Goal: Book appointment/travel/reservation

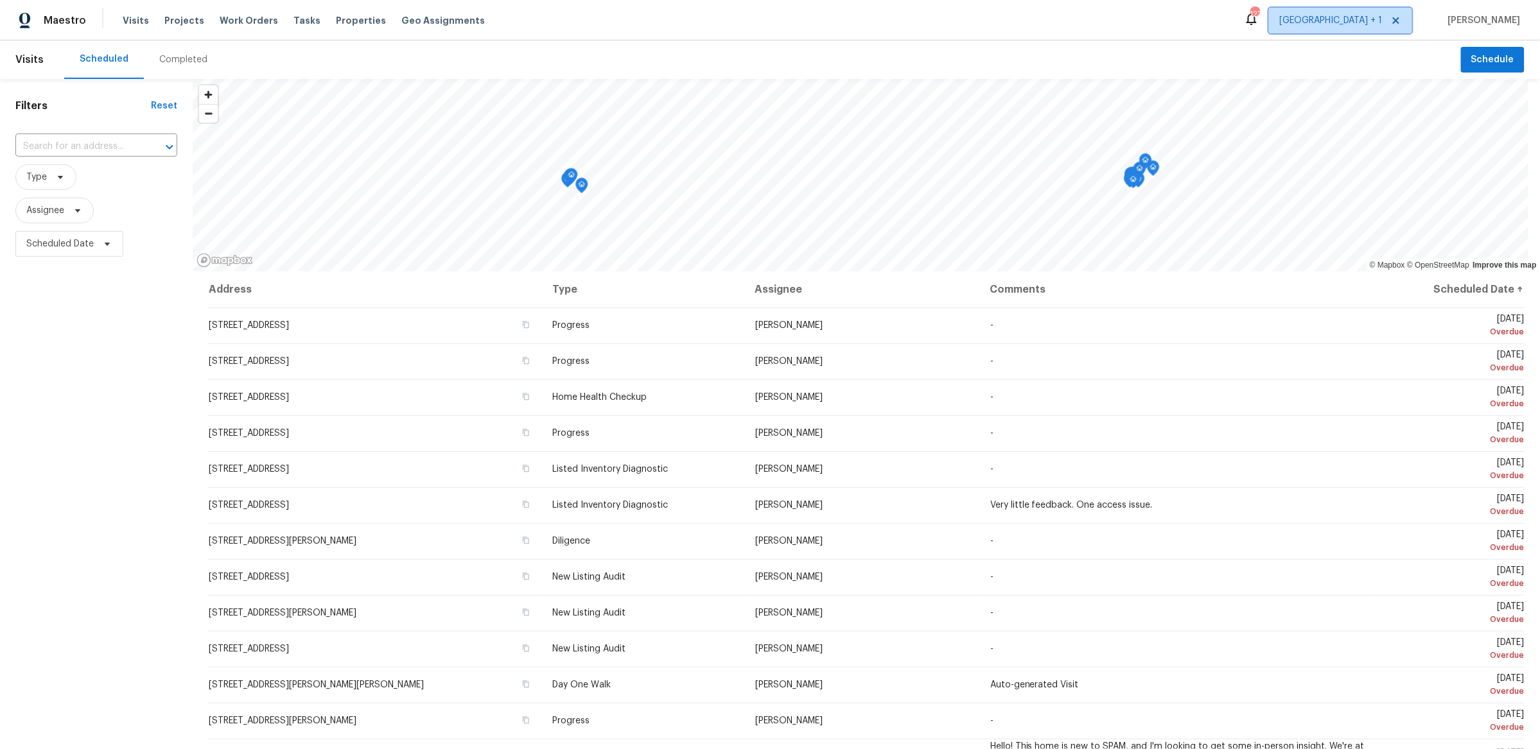
click at [1382, 18] on span "[GEOGRAPHIC_DATA] + 1" at bounding box center [1331, 20] width 103 height 13
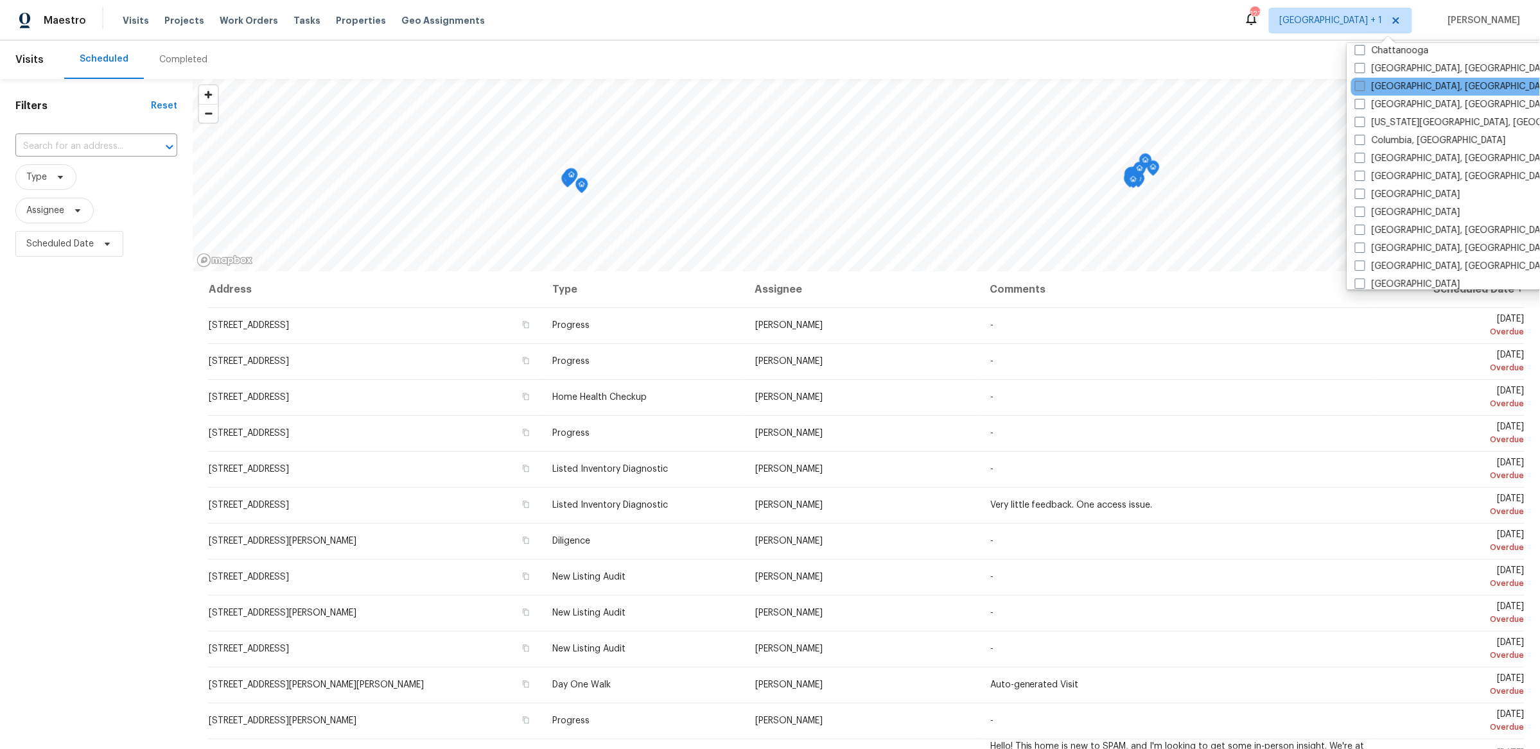
scroll to position [260, 0]
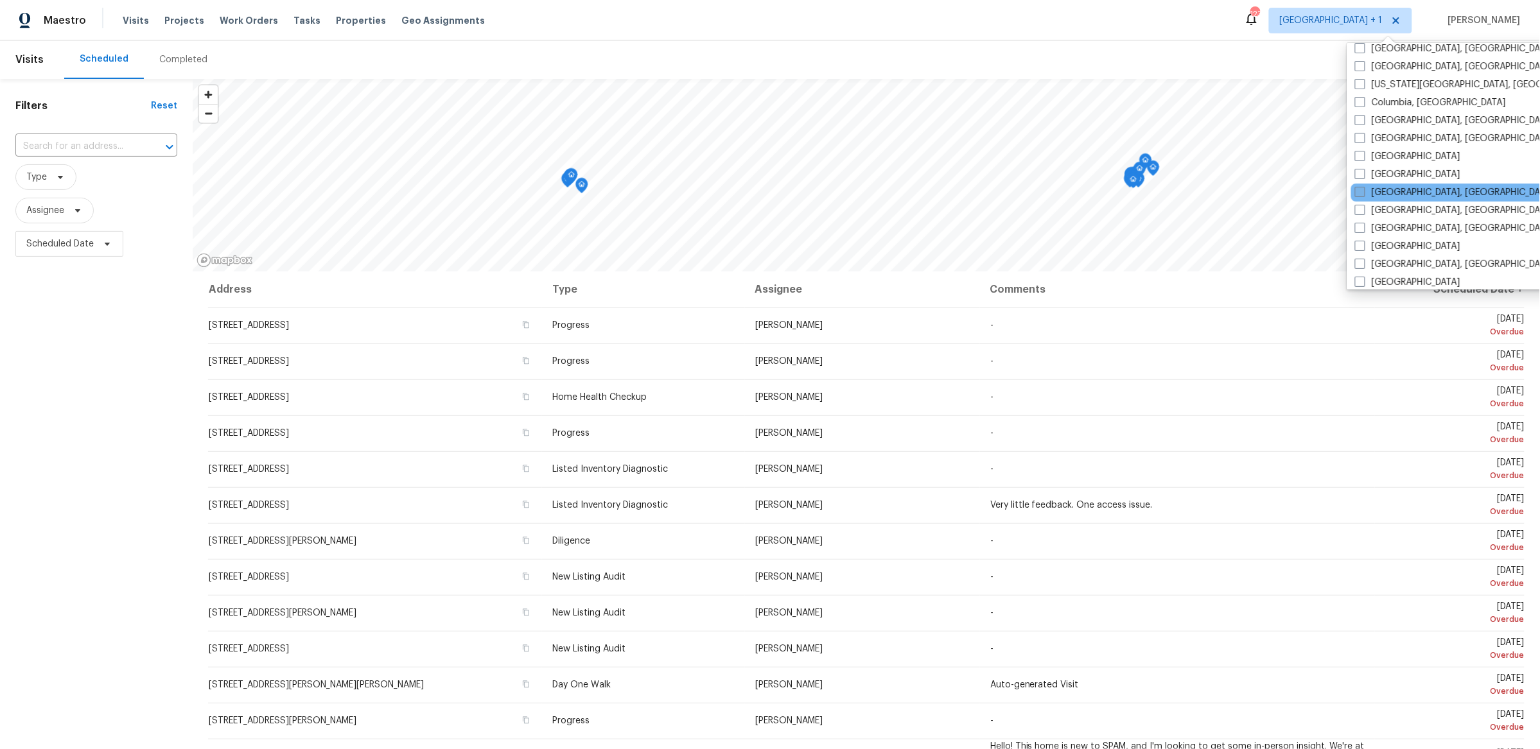
click at [1355, 187] on span at bounding box center [1360, 192] width 10 height 10
click at [1355, 186] on input "[GEOGRAPHIC_DATA], [GEOGRAPHIC_DATA]" at bounding box center [1359, 190] width 8 height 8
checkbox input "true"
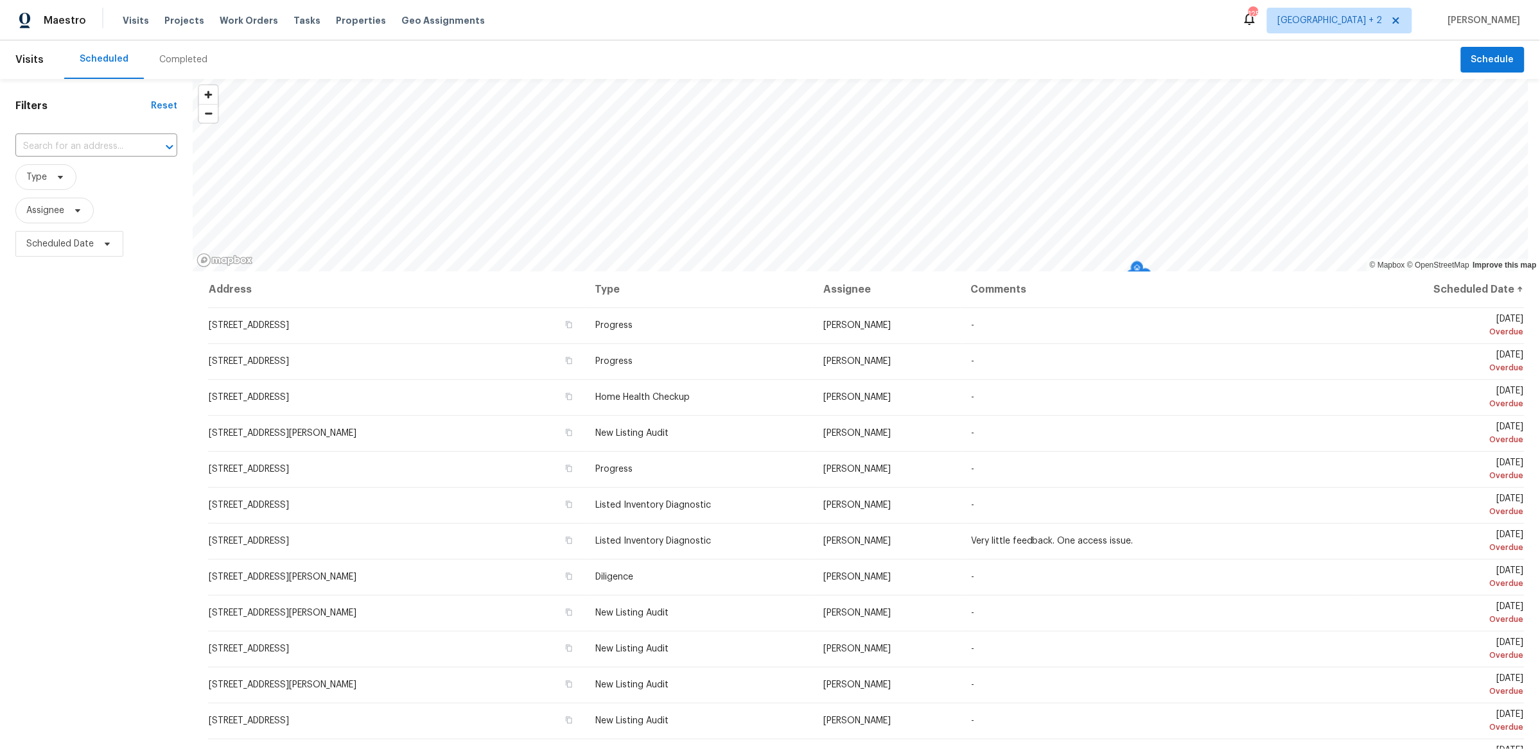
click at [101, 160] on span "Type" at bounding box center [96, 176] width 162 height 33
click at [105, 146] on input "text" at bounding box center [78, 147] width 126 height 20
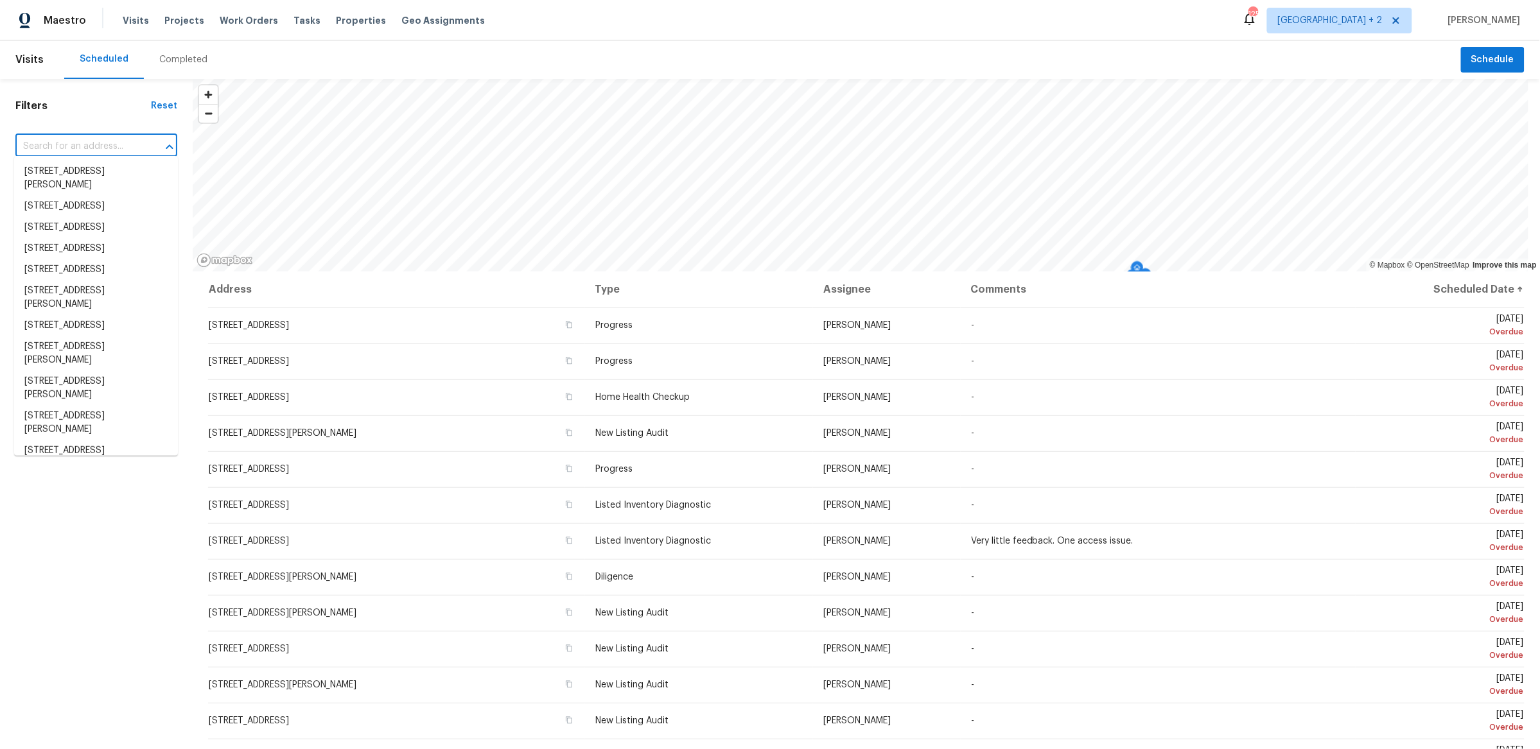
paste input "[STREET_ADDRESS]"
type input "[STREET_ADDRESS]"
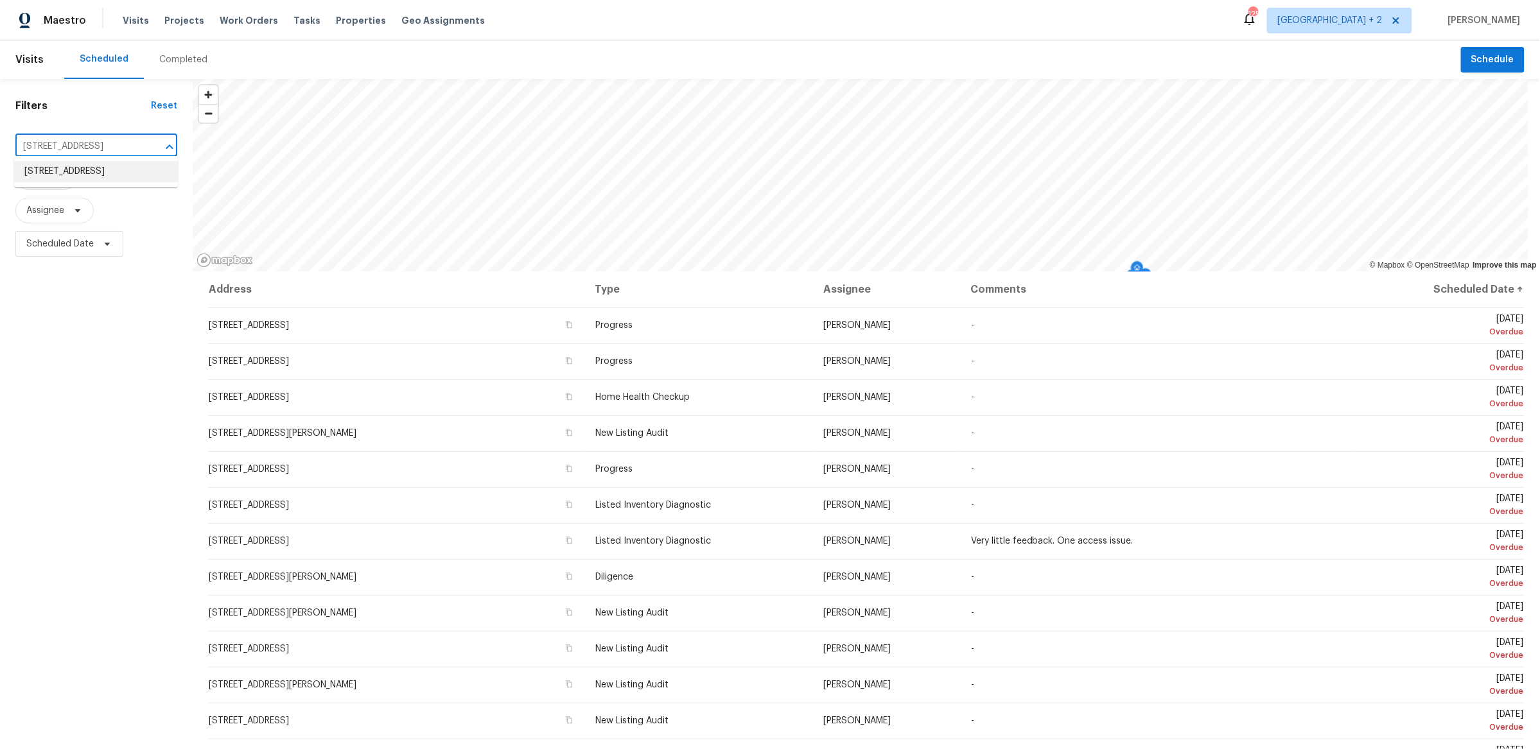
click at [101, 173] on li "[STREET_ADDRESS]" at bounding box center [96, 171] width 164 height 21
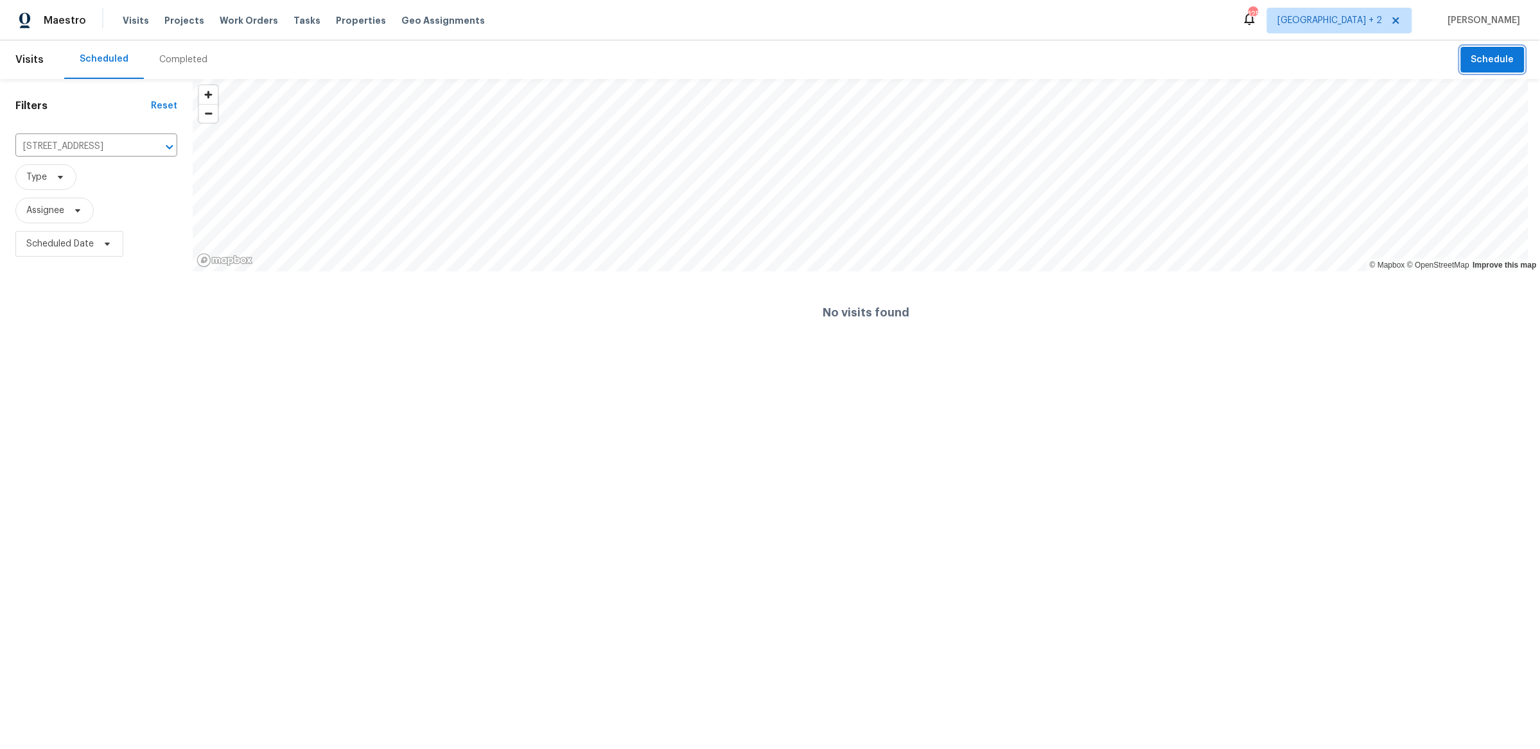
click at [1492, 69] on button "Schedule" at bounding box center [1493, 60] width 64 height 26
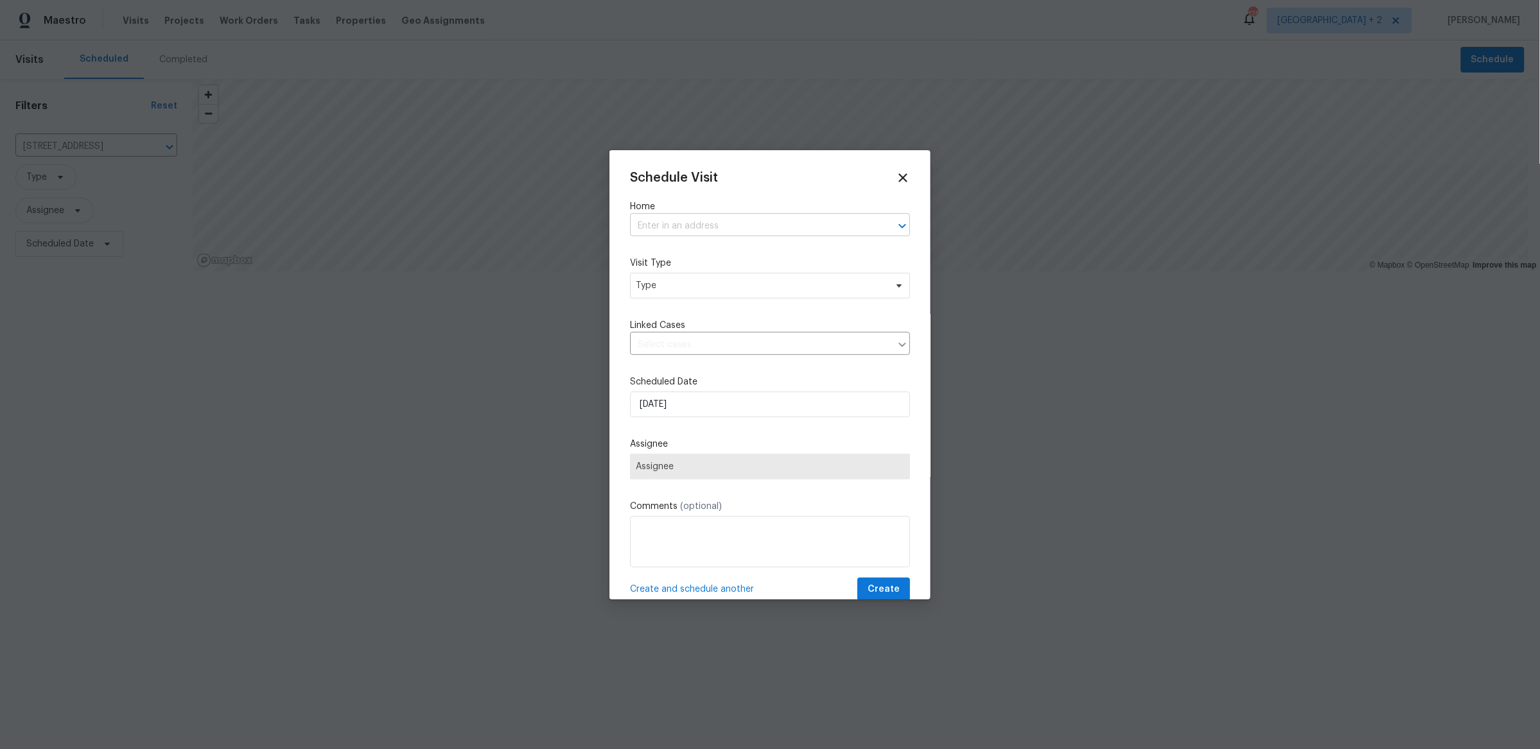
click at [799, 221] on input "text" at bounding box center [752, 226] width 244 height 20
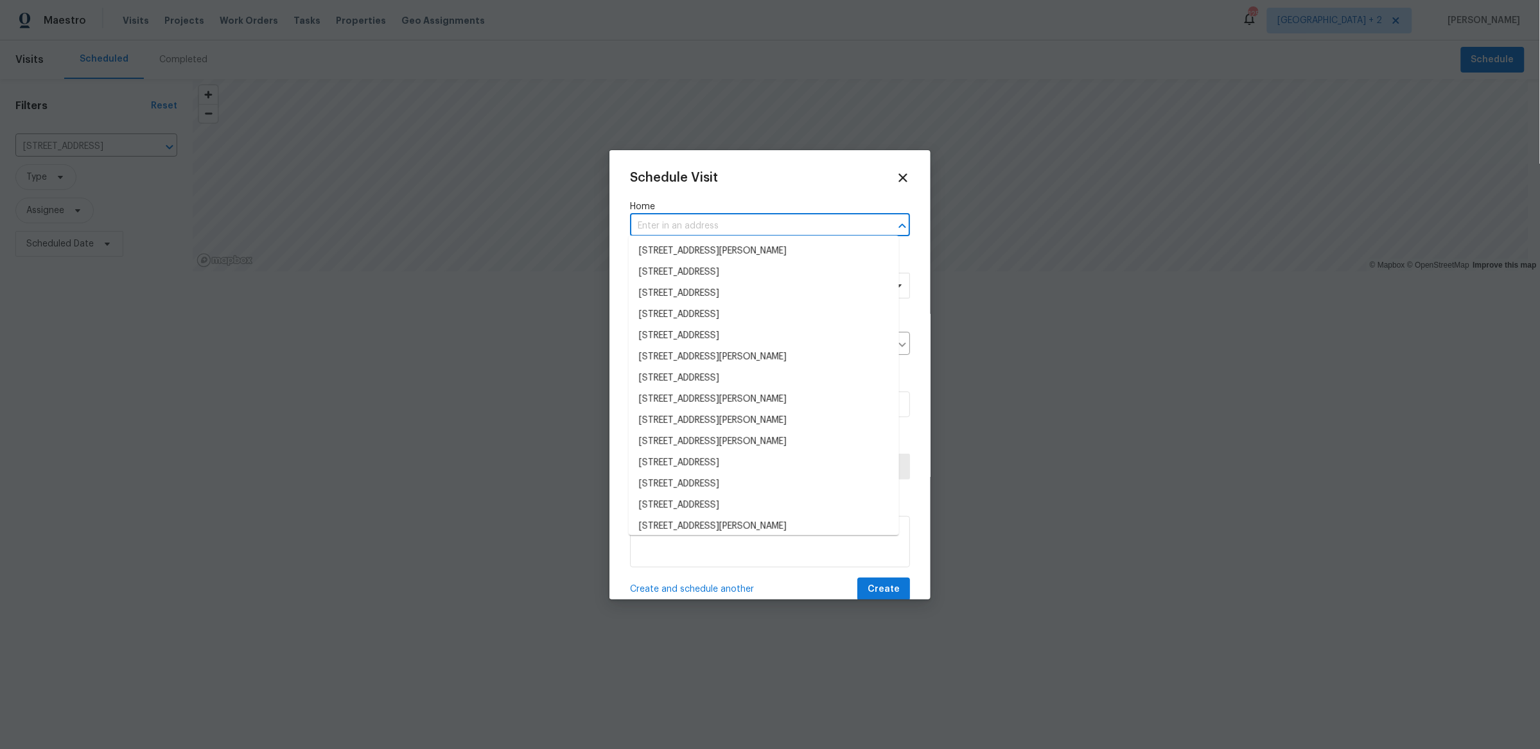
paste input "[STREET_ADDRESS]"
type input "[STREET_ADDRESS]"
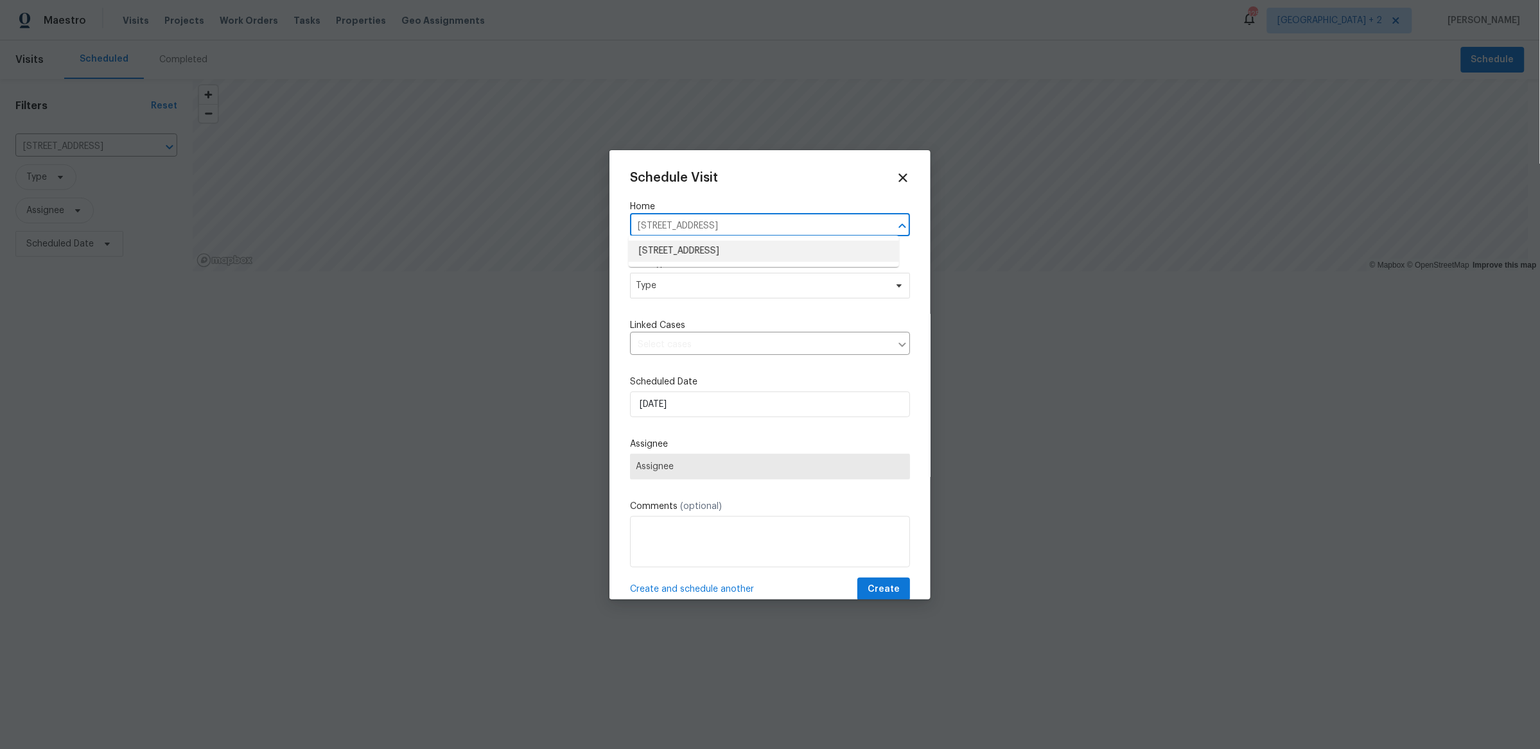
click at [799, 254] on li "[STREET_ADDRESS]" at bounding box center [764, 251] width 270 height 21
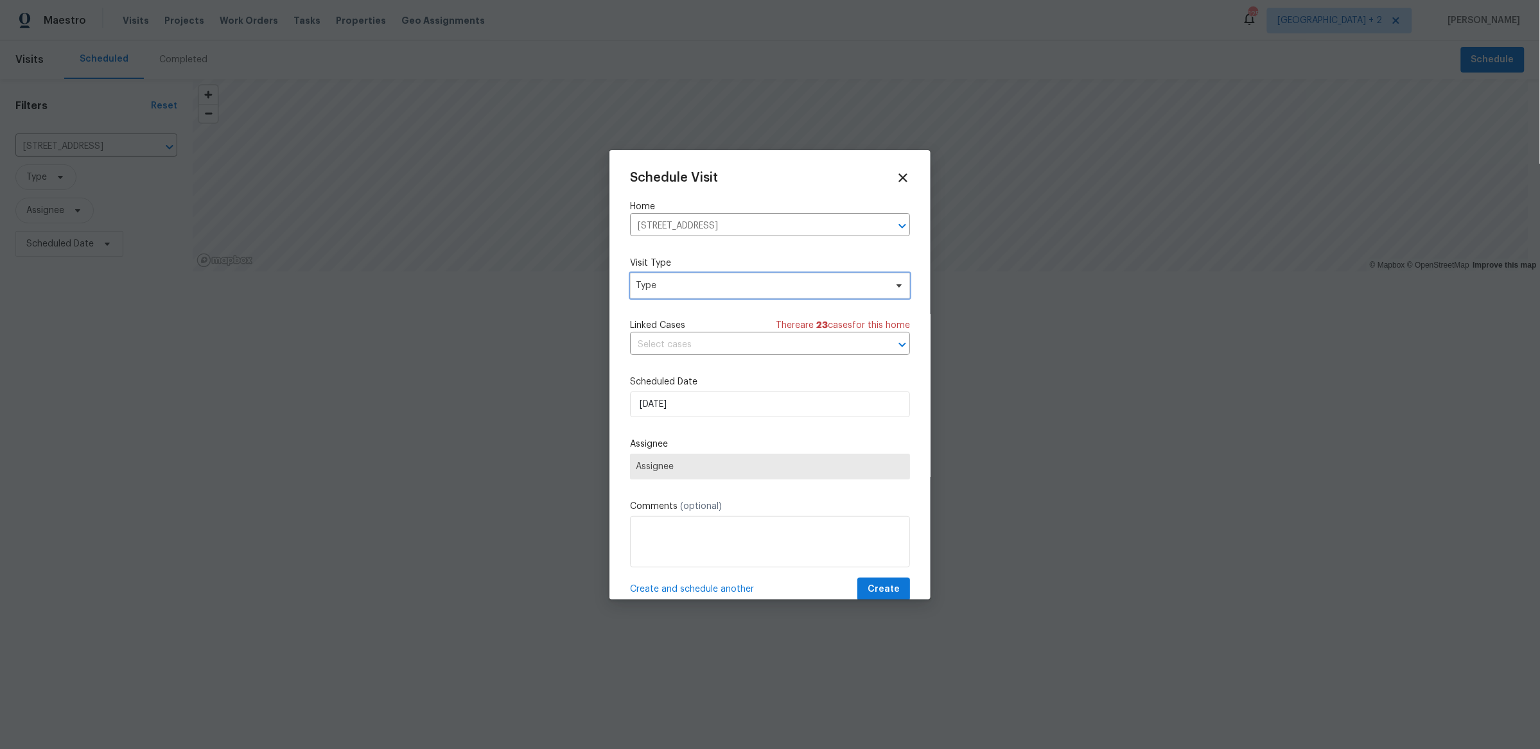
click at [682, 273] on span "Type" at bounding box center [770, 286] width 280 height 26
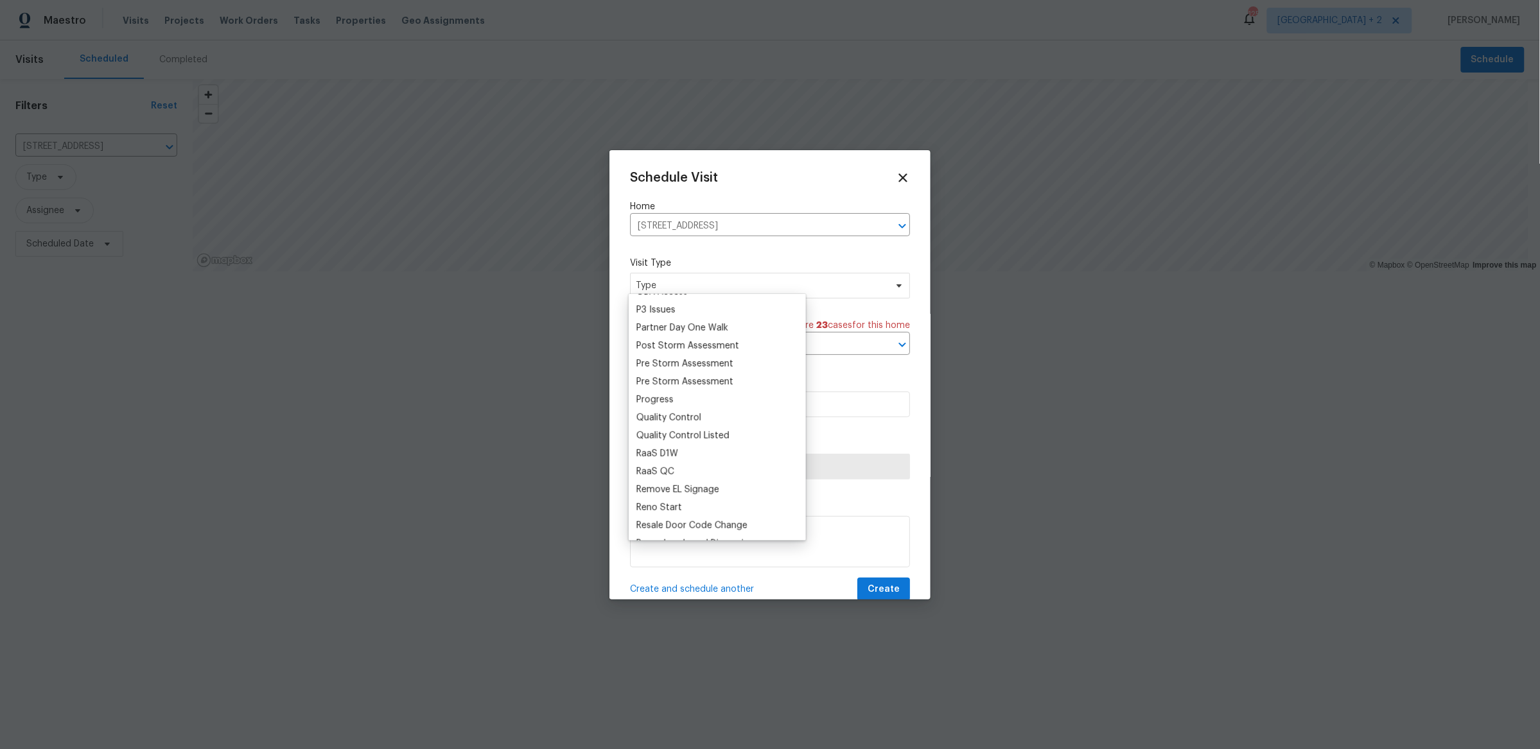
scroll to position [1063, 0]
click at [698, 369] on div "SmartRent Hub Offline" at bounding box center [684, 375] width 96 height 13
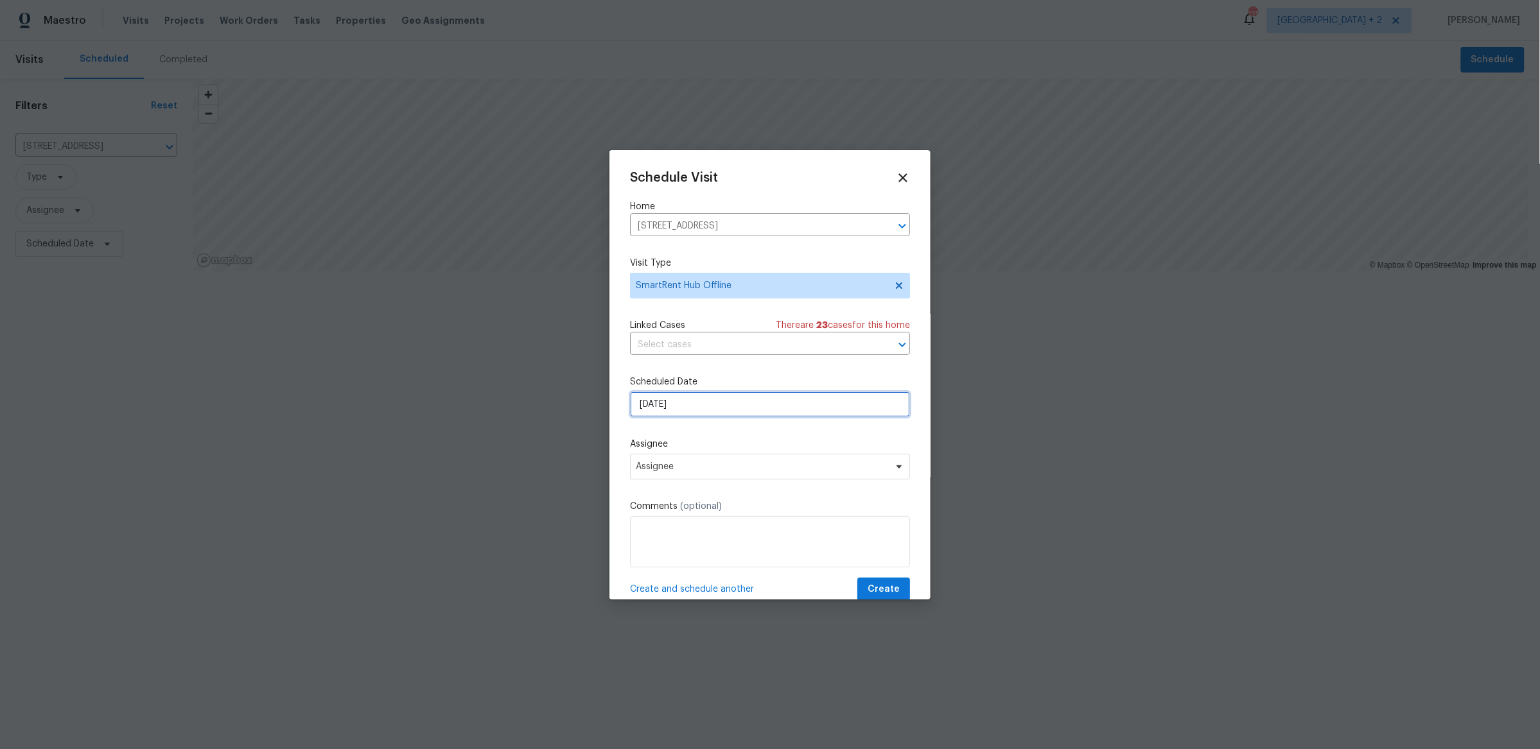
click at [694, 398] on input "[DATE]" at bounding box center [770, 405] width 280 height 26
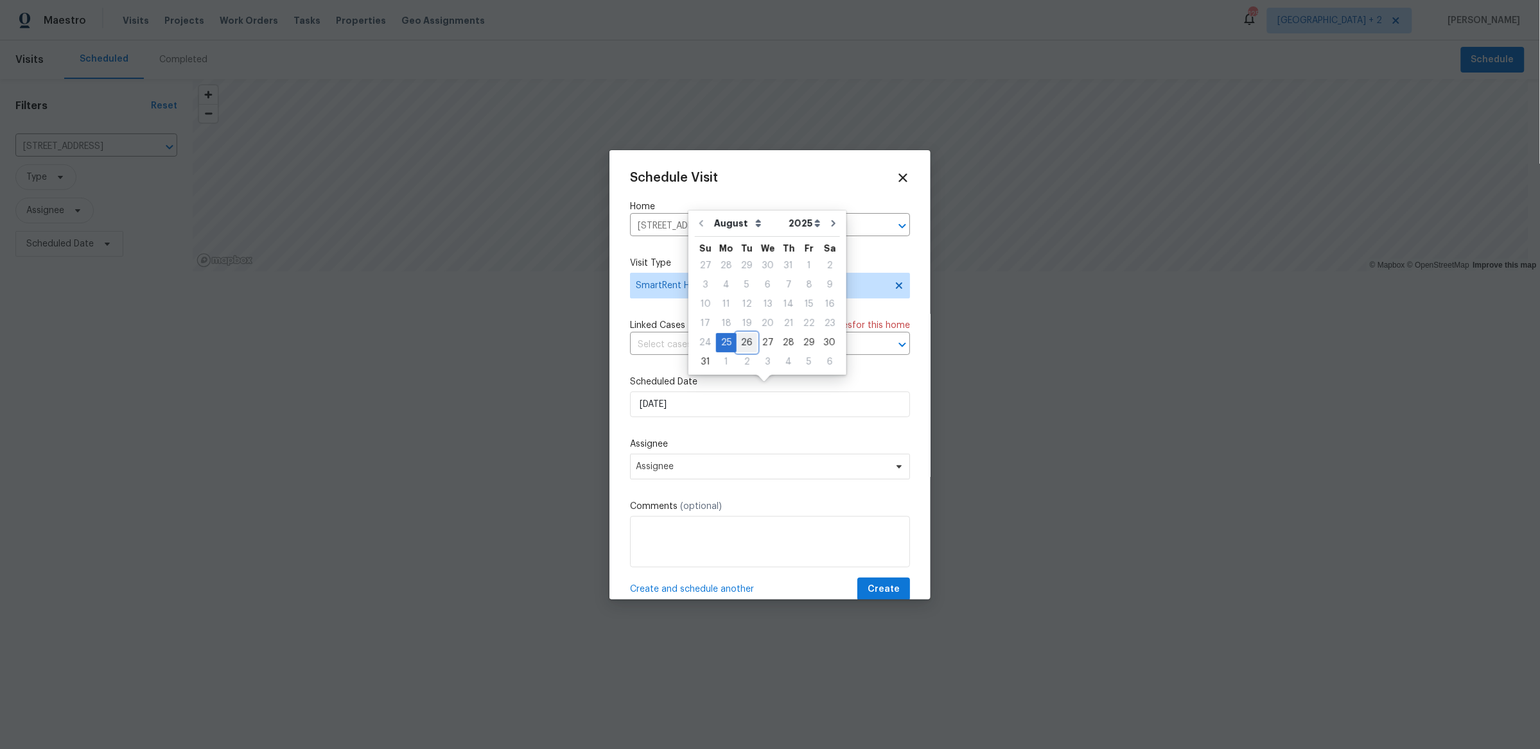
click at [741, 336] on div "26" at bounding box center [746, 343] width 21 height 18
type input "[DATE]"
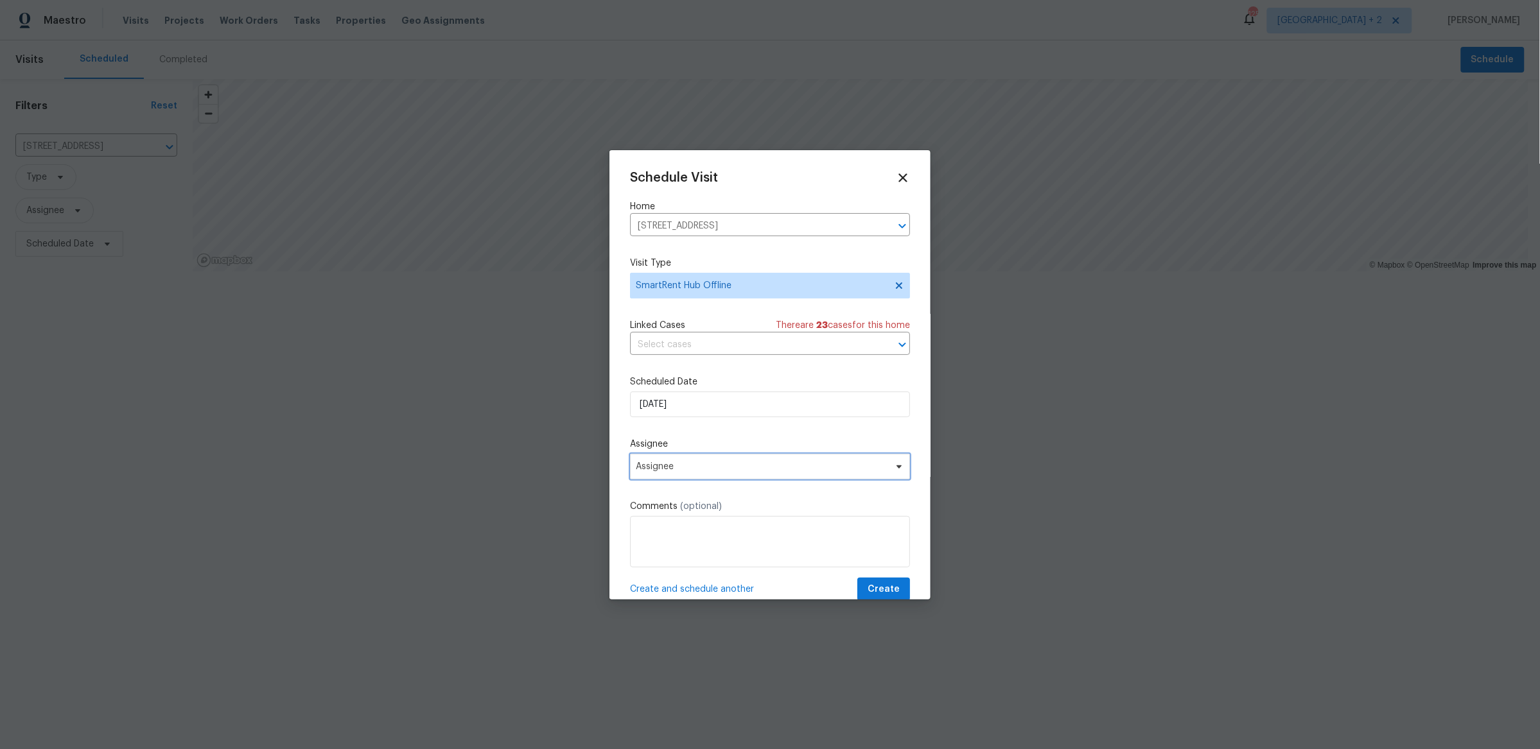
click at [697, 466] on span "Assignee" at bounding box center [770, 467] width 280 height 26
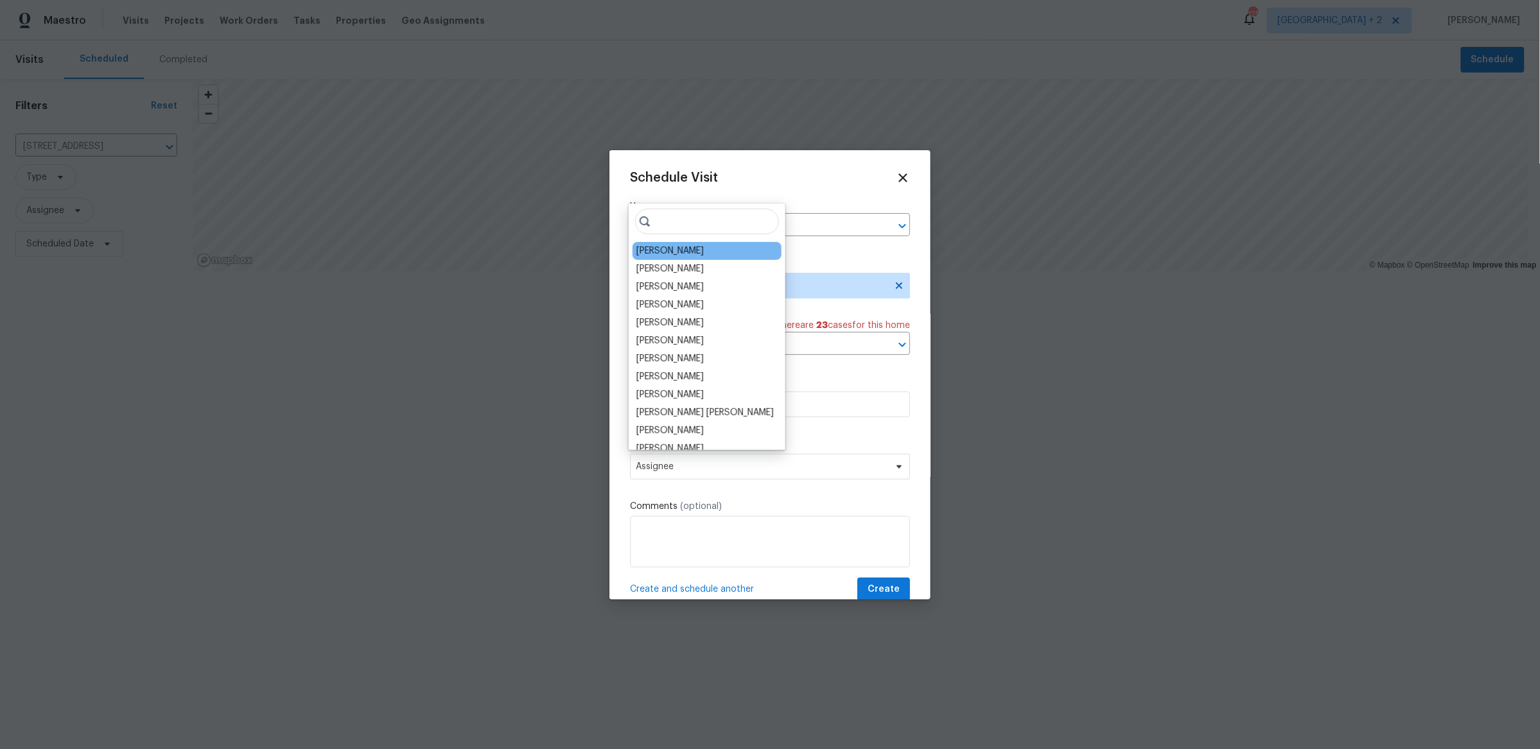
click at [679, 254] on div "[PERSON_NAME]" at bounding box center [669, 251] width 67 height 13
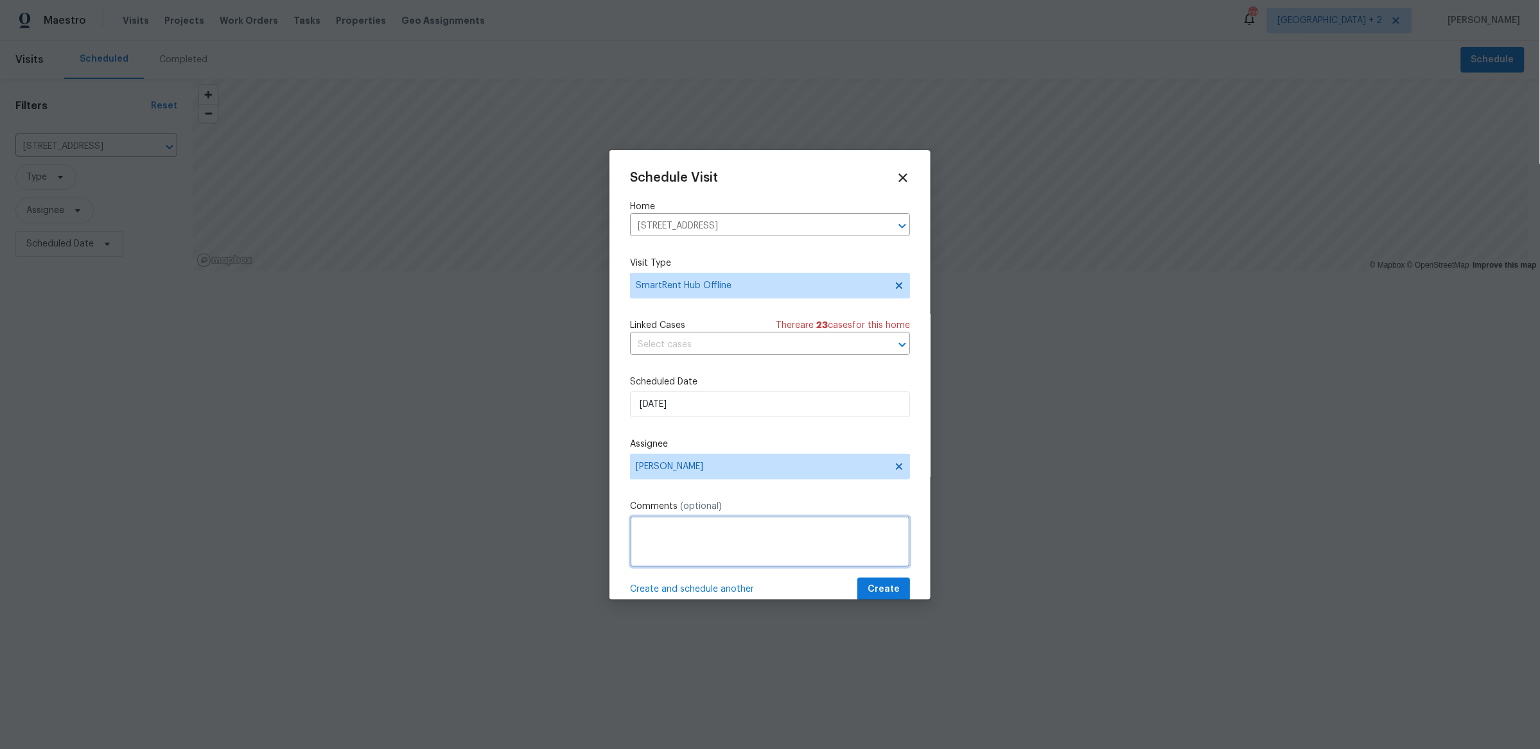
click at [798, 539] on textarea at bounding box center [770, 541] width 280 height 51
paste textarea "The hub is currently offline, Could you please go out to the home and make sure…"
type textarea "The hub is currently offline, Could you please go out to the home and make sure…"
click at [867, 582] on span "Create" at bounding box center [883, 590] width 32 height 16
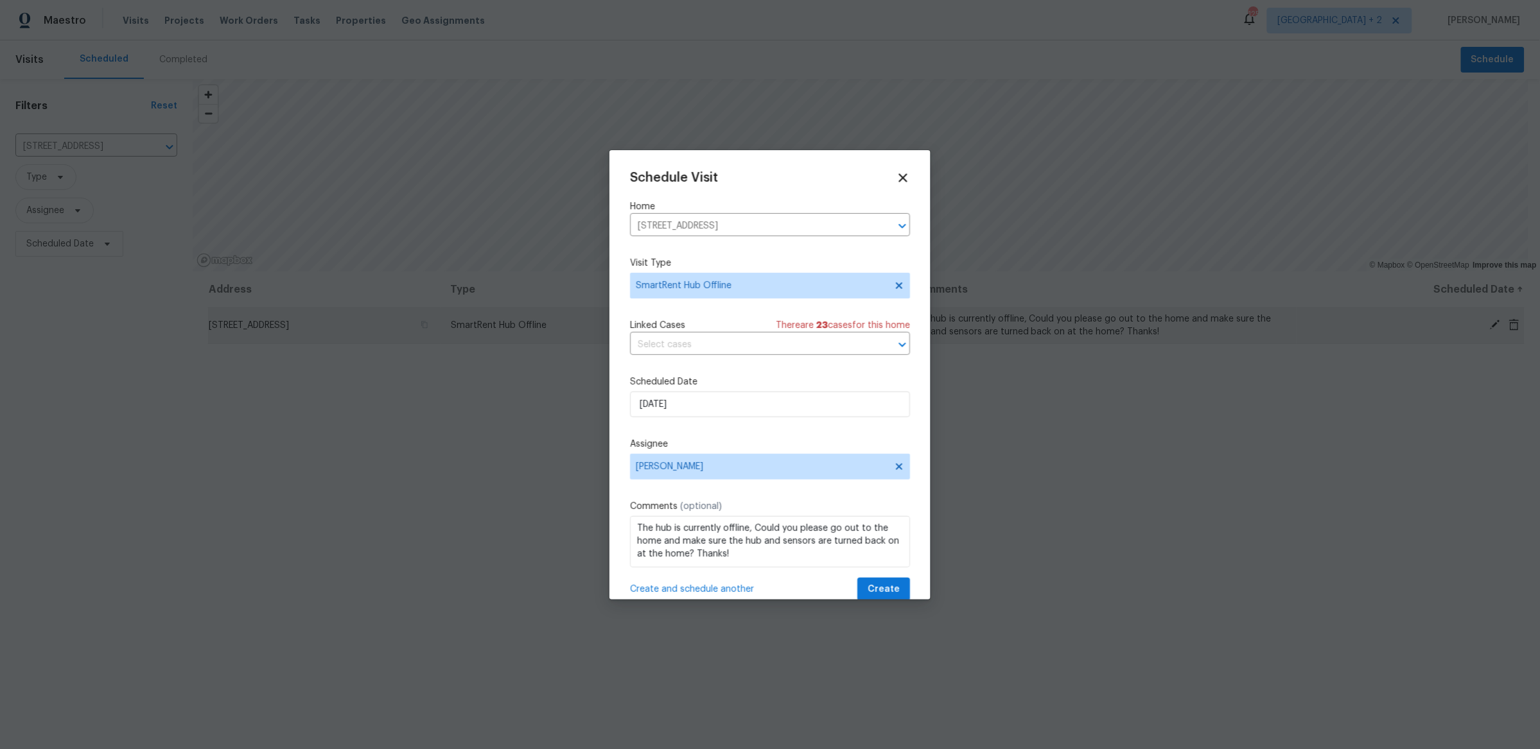
click at [440, 333] on td "[STREET_ADDRESS]" at bounding box center [324, 326] width 232 height 36
